Goal: Task Accomplishment & Management: Manage account settings

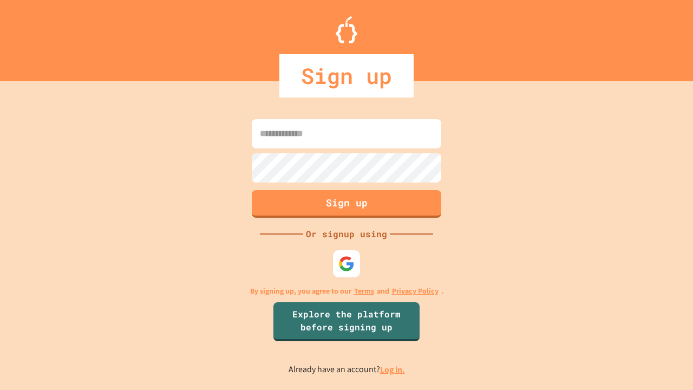
click at [393, 369] on link "Log in." at bounding box center [392, 369] width 25 height 11
